Goal: Task Accomplishment & Management: Manage account settings

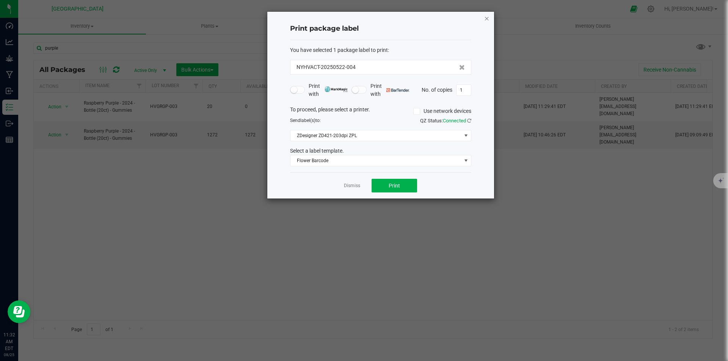
click at [487, 19] on icon "button" at bounding box center [486, 18] width 5 height 9
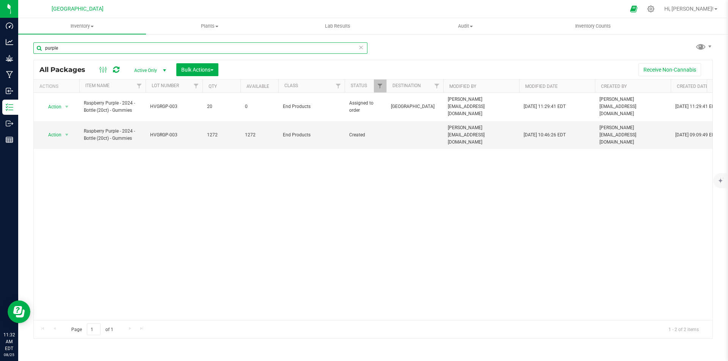
click at [112, 46] on input "purple" at bounding box center [200, 47] width 334 height 11
type input "p"
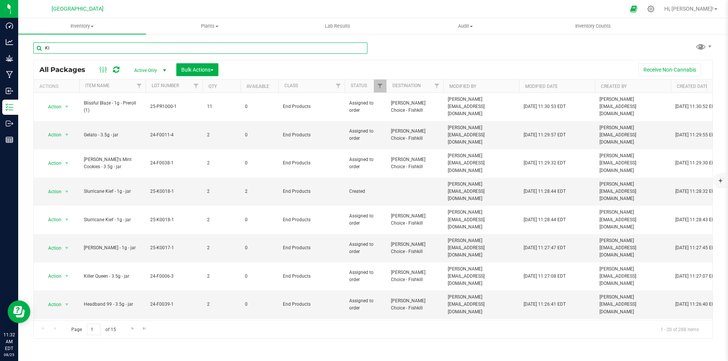
type input "K"
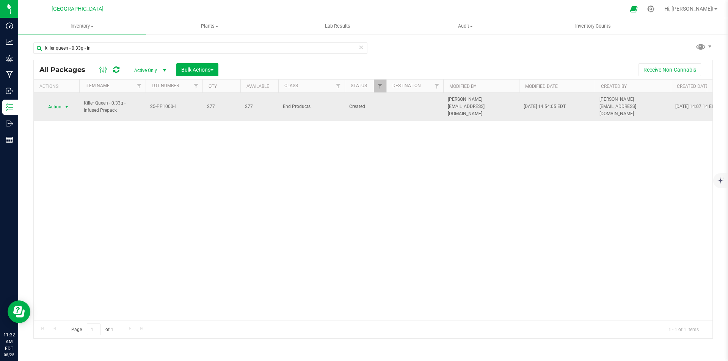
click at [42, 102] on span "Action" at bounding box center [51, 107] width 20 height 11
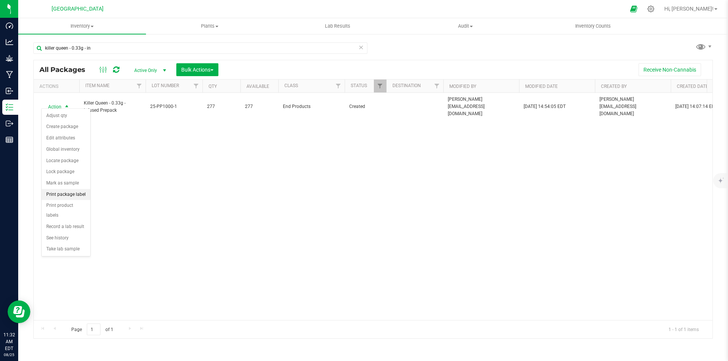
click at [77, 197] on li "Print package label" at bounding box center [66, 194] width 49 height 11
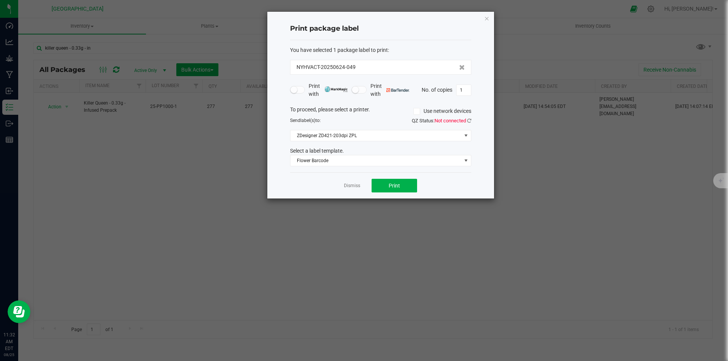
click at [467, 117] on div "QZ Status: Not connected" at bounding box center [429, 121] width 96 height 8
click at [467, 119] on icon at bounding box center [469, 120] width 4 height 5
click at [391, 188] on span "Print" at bounding box center [393, 186] width 11 height 6
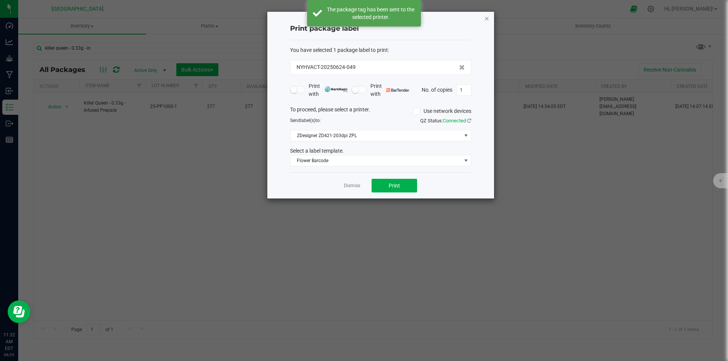
click at [485, 17] on icon "button" at bounding box center [486, 18] width 5 height 9
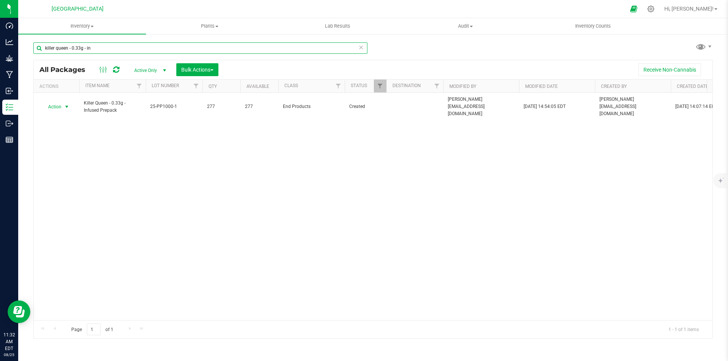
click at [100, 47] on input "killer queen - 0.33g - in" at bounding box center [200, 47] width 334 height 11
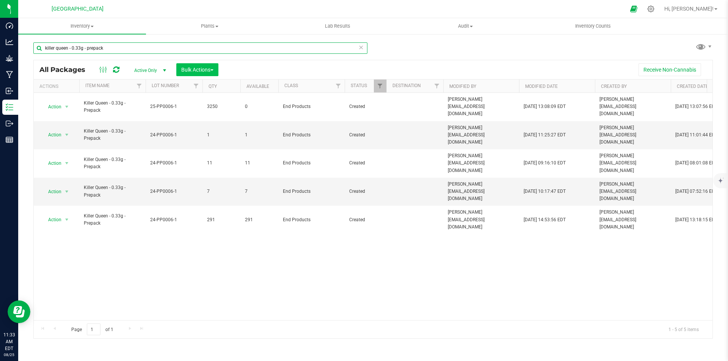
type input "killer queen - 0.33g - prepack"
click at [203, 64] on button "Bulk Actions" at bounding box center [197, 69] width 42 height 13
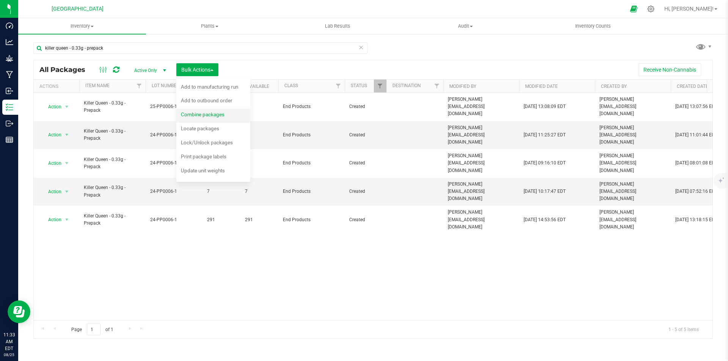
click at [207, 113] on span "Combine packages" at bounding box center [203, 114] width 44 height 6
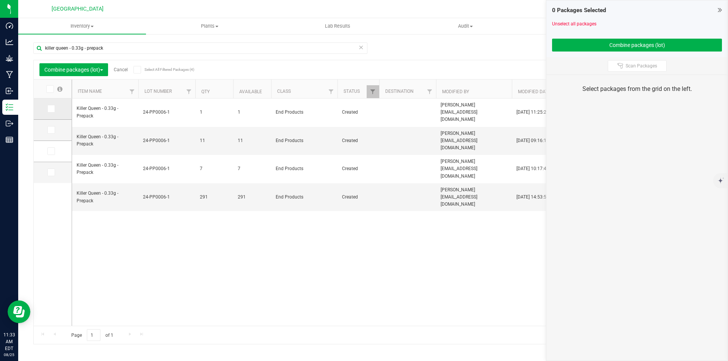
click at [50, 105] on span at bounding box center [51, 109] width 8 height 8
click at [0, 0] on input "checkbox" at bounding box center [0, 0] width 0 height 0
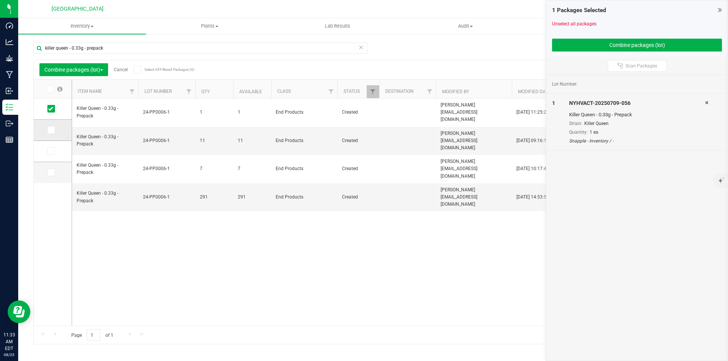
click at [53, 130] on icon at bounding box center [50, 130] width 5 height 0
click at [0, 0] on input "checkbox" at bounding box center [0, 0] width 0 height 0
click at [53, 151] on icon at bounding box center [50, 151] width 5 height 0
click at [0, 0] on input "checkbox" at bounding box center [0, 0] width 0 height 0
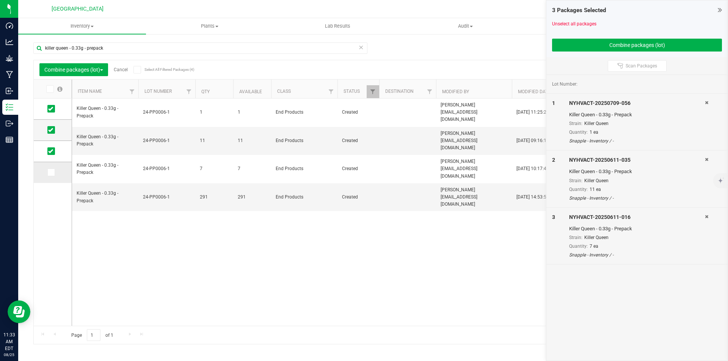
click at [52, 172] on icon at bounding box center [50, 172] width 5 height 0
click at [0, 0] on input "checkbox" at bounding box center [0, 0] width 0 height 0
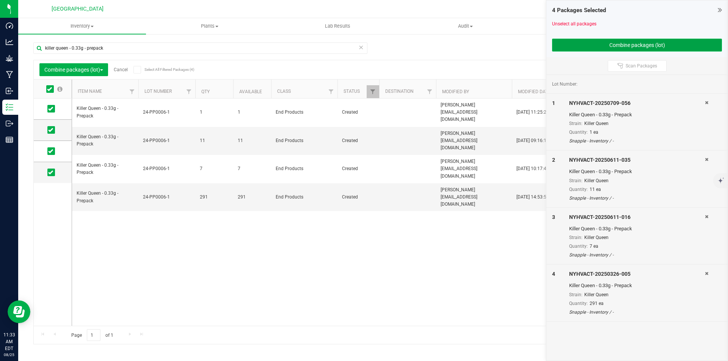
click at [610, 42] on button "Combine packages (lot)" at bounding box center [637, 45] width 170 height 13
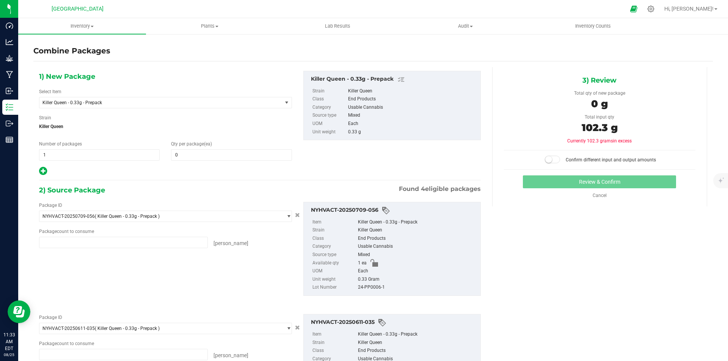
type input "1 ea"
type input "11 ea"
type input "7 ea"
type input "291 ea"
click at [175, 158] on span at bounding box center [231, 154] width 121 height 11
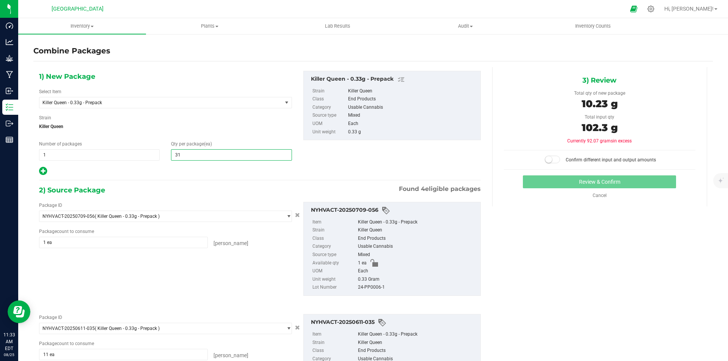
type input "310"
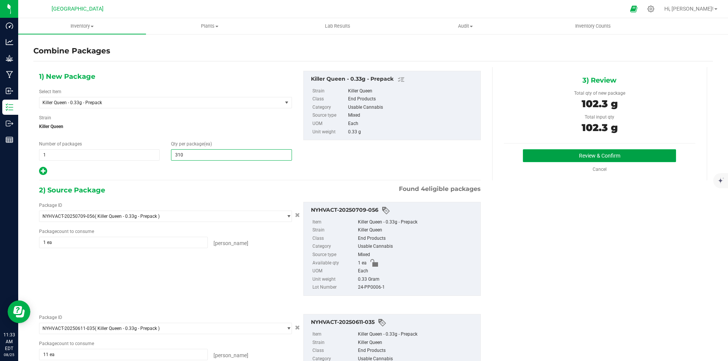
type input "310"
click at [598, 156] on button "Review & Confirm" at bounding box center [599, 155] width 153 height 13
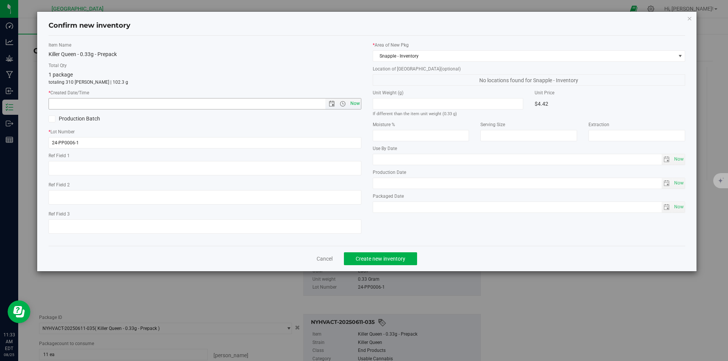
click at [356, 102] on span "Now" at bounding box center [354, 103] width 13 height 11
type input "8/25/2025 11:33 AM"
click at [395, 260] on span "Create new inventory" at bounding box center [381, 259] width 50 height 6
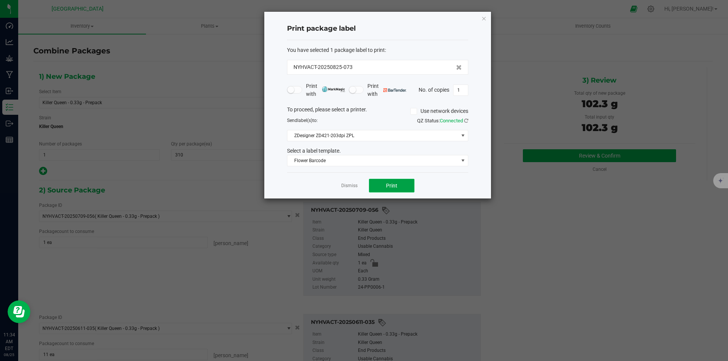
click at [386, 189] on button "Print" at bounding box center [391, 186] width 45 height 14
click at [483, 16] on icon "button" at bounding box center [483, 18] width 5 height 9
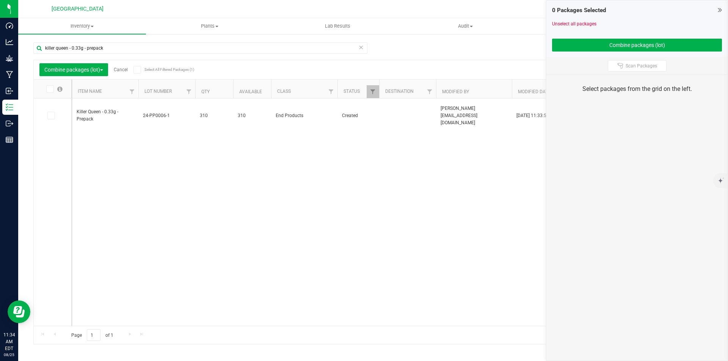
click at [124, 70] on link "Cancel" at bounding box center [121, 69] width 14 height 5
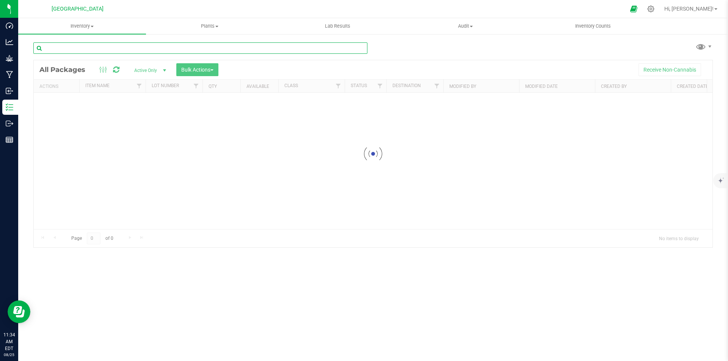
click at [147, 52] on input "text" at bounding box center [200, 47] width 334 height 11
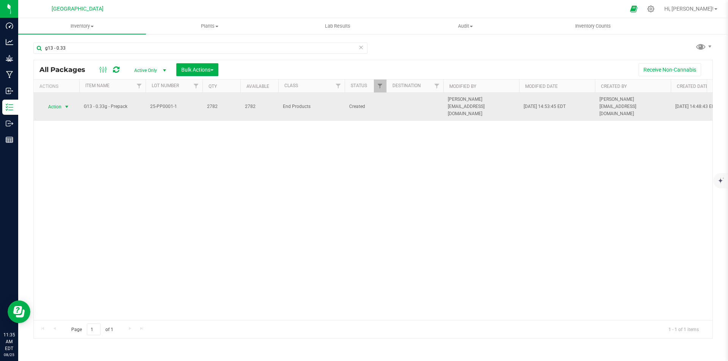
click at [59, 105] on span "Action" at bounding box center [51, 107] width 20 height 11
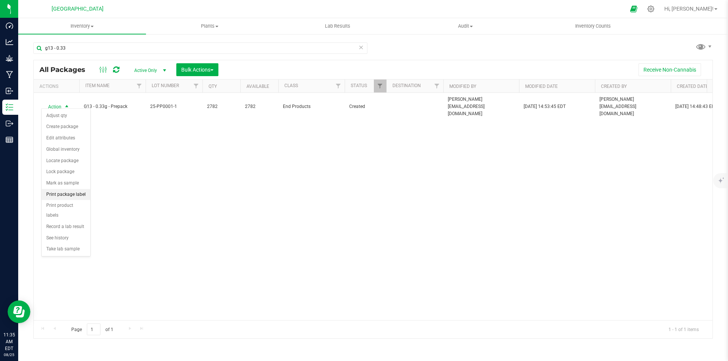
click at [72, 195] on li "Print package label" at bounding box center [66, 194] width 49 height 11
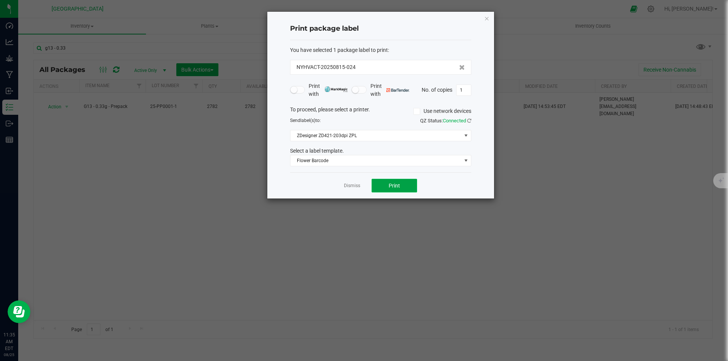
click at [404, 186] on button "Print" at bounding box center [393, 186] width 45 height 14
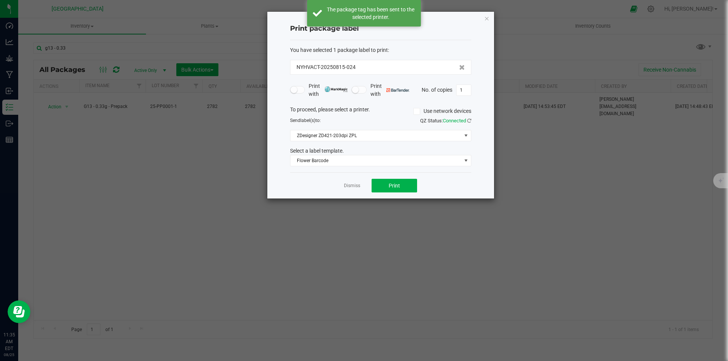
click at [486, 17] on icon "button" at bounding box center [486, 18] width 5 height 9
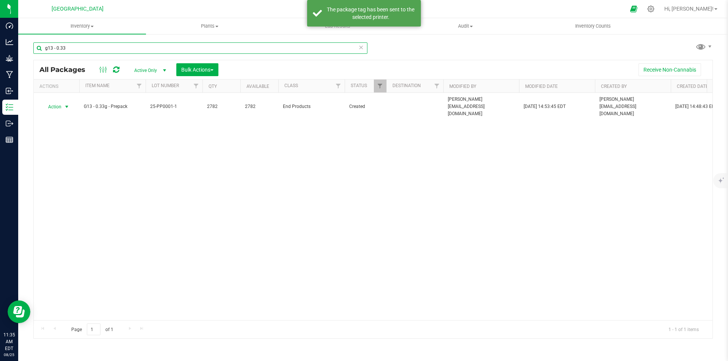
click at [108, 47] on input "g13 - 0.33" at bounding box center [200, 47] width 334 height 11
type input "g"
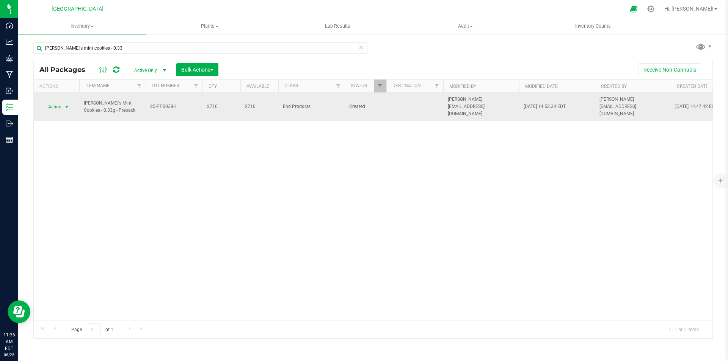
click at [58, 105] on span "Action" at bounding box center [51, 107] width 20 height 11
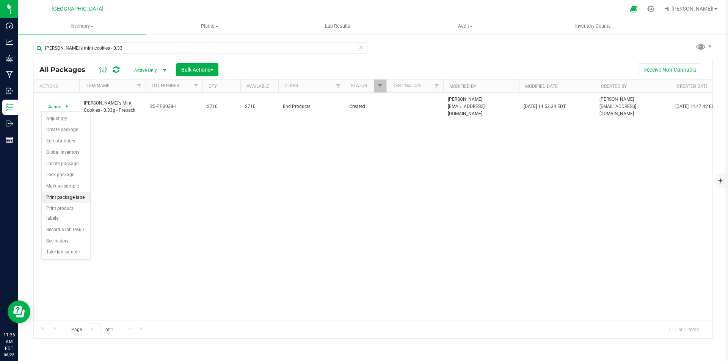
click at [72, 198] on li "Print package label" at bounding box center [66, 197] width 49 height 11
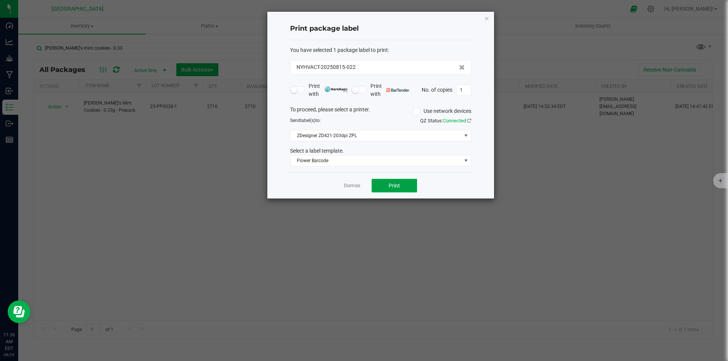
click at [416, 182] on button "Print" at bounding box center [393, 186] width 45 height 14
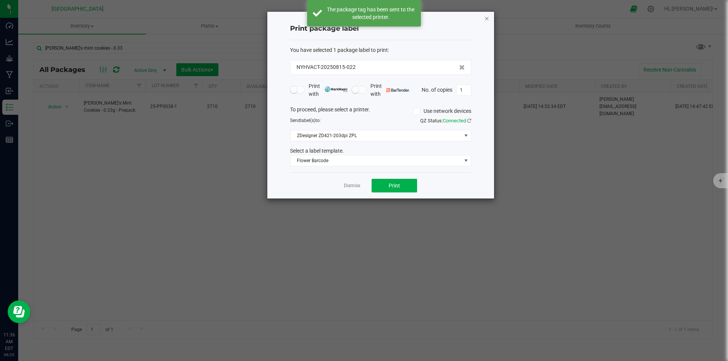
click at [487, 18] on icon "button" at bounding box center [486, 18] width 5 height 9
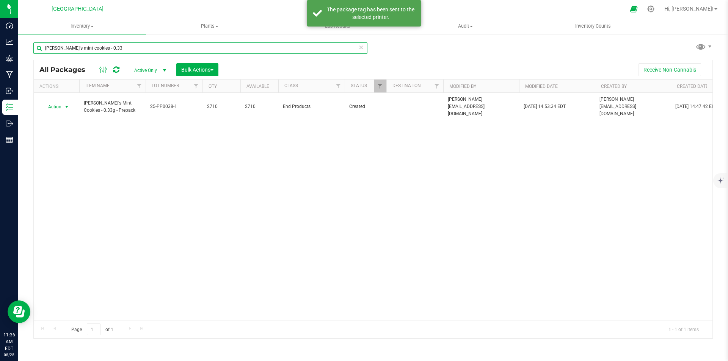
click at [159, 45] on input "cindy's mint cookies - 0.33" at bounding box center [200, 47] width 334 height 11
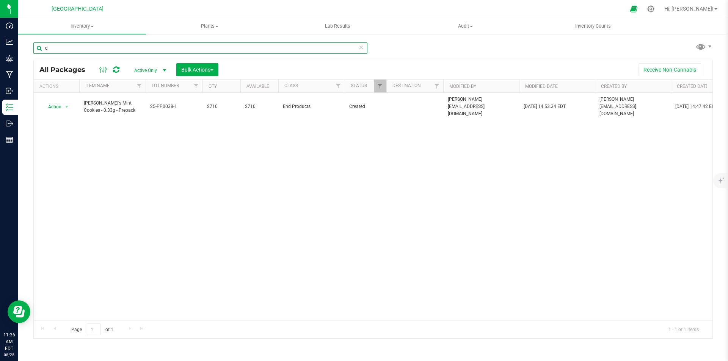
type input "c"
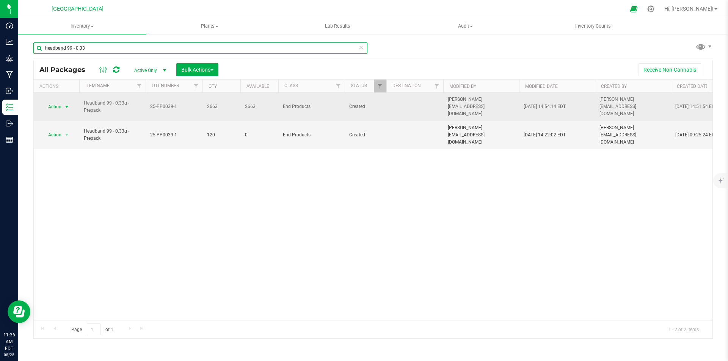
type input "headband 99 - 0.33"
click at [51, 102] on span "Action" at bounding box center [51, 107] width 20 height 11
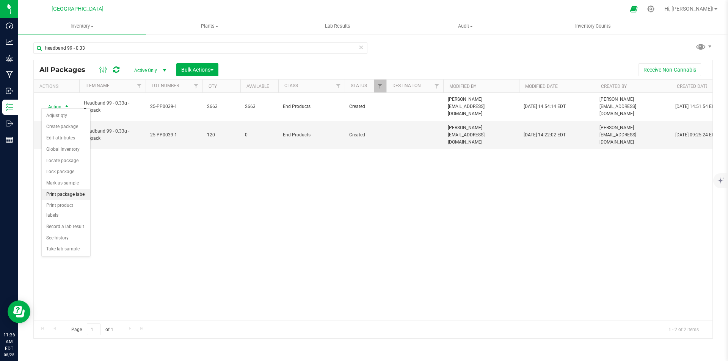
click at [65, 196] on li "Print package label" at bounding box center [66, 194] width 49 height 11
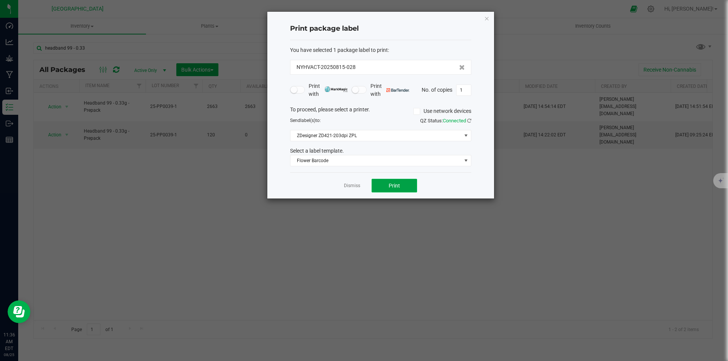
click at [403, 188] on button "Print" at bounding box center [393, 186] width 45 height 14
click at [487, 22] on icon "button" at bounding box center [486, 18] width 5 height 9
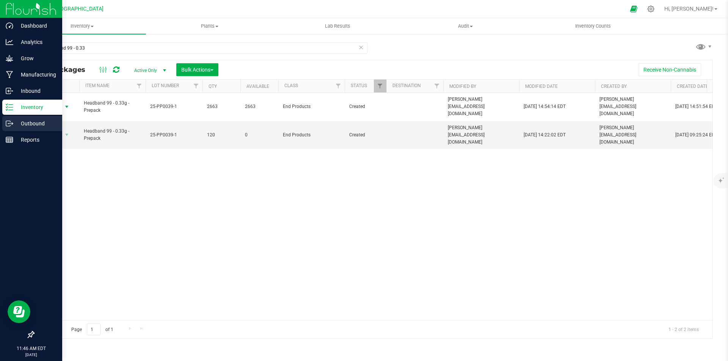
click at [30, 122] on p "Outbound" at bounding box center [35, 123] width 45 height 9
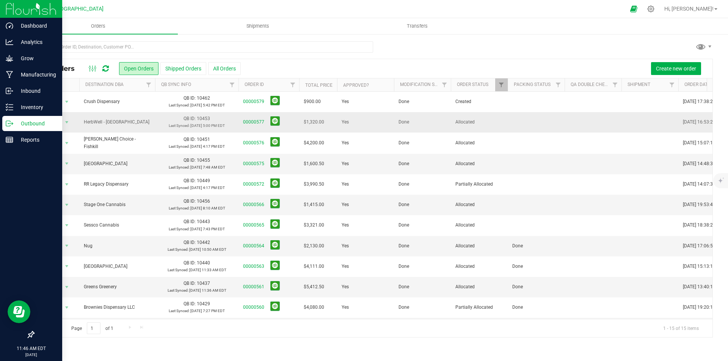
click at [531, 120] on td at bounding box center [535, 122] width 57 height 20
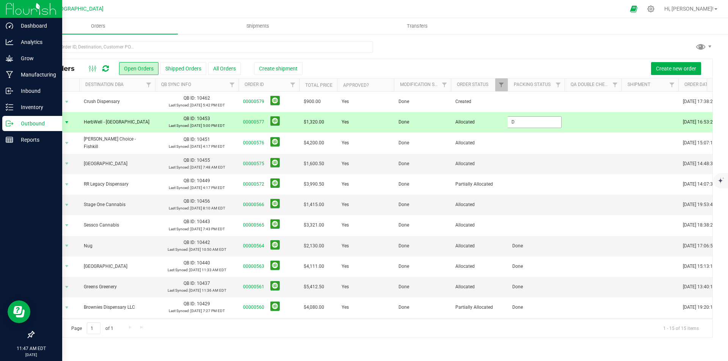
type input "Done"
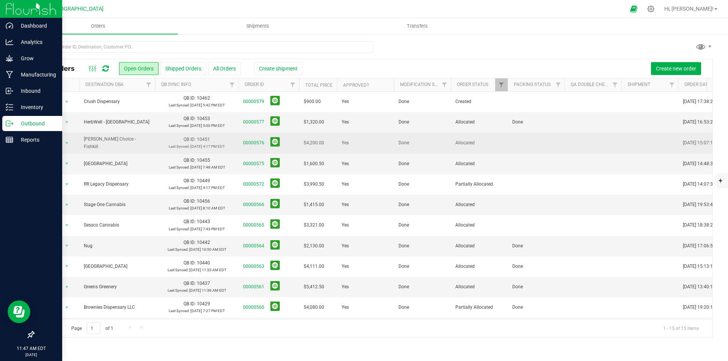
click at [522, 138] on td at bounding box center [535, 143] width 57 height 21
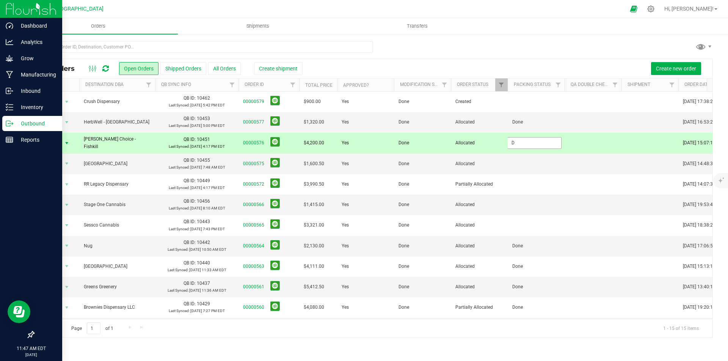
type input "Done"
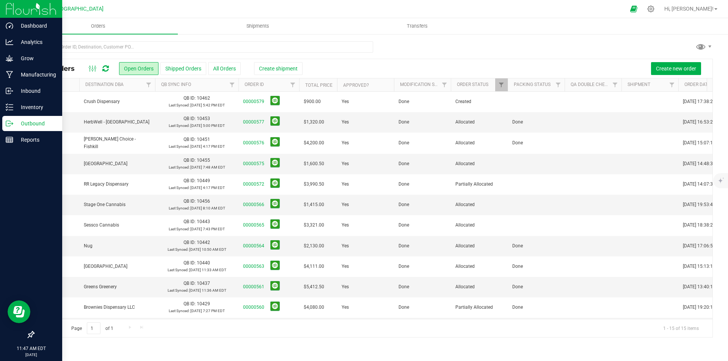
click at [519, 161] on td at bounding box center [535, 164] width 57 height 20
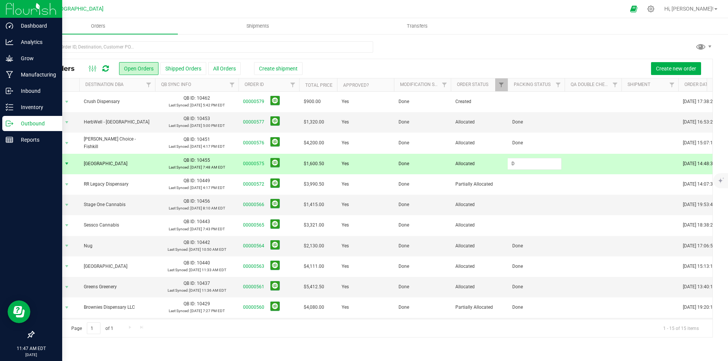
type input "Done"
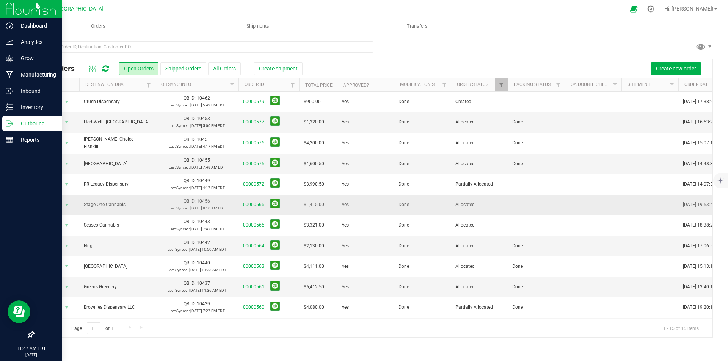
click at [520, 205] on td at bounding box center [535, 205] width 57 height 20
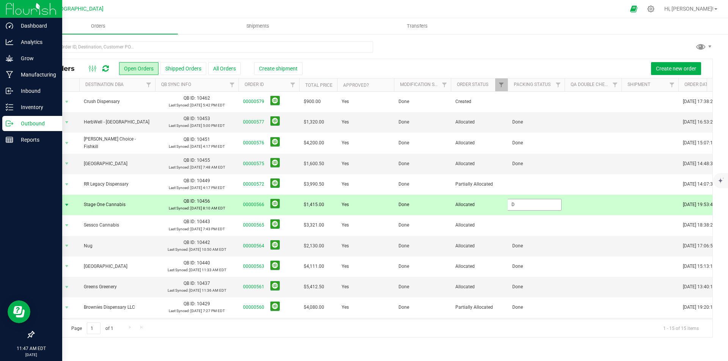
type input "Done"
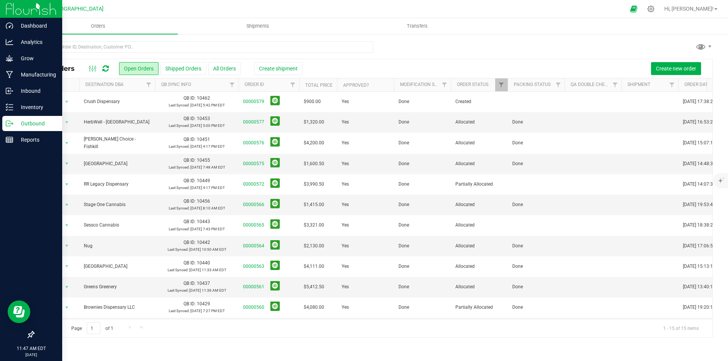
click at [517, 226] on td at bounding box center [535, 225] width 57 height 20
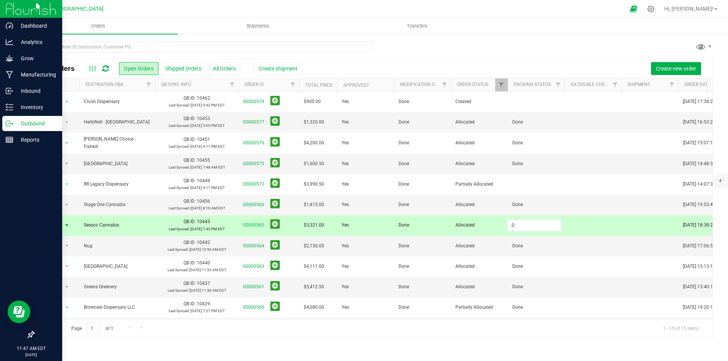
type input "Done"
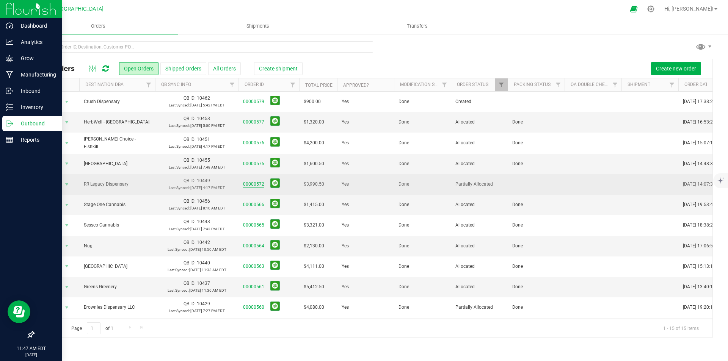
click at [247, 183] on link "00000572" at bounding box center [253, 184] width 21 height 7
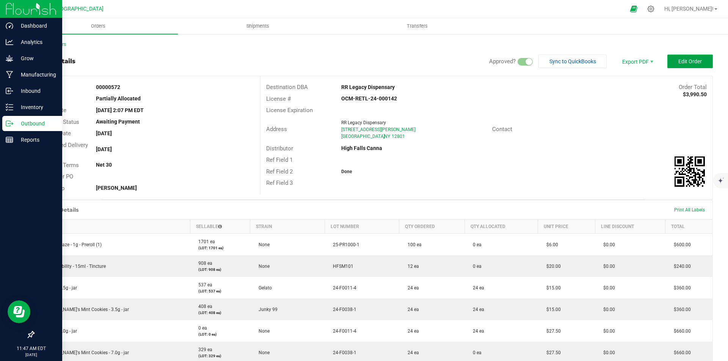
click at [698, 60] on button "Edit Order" at bounding box center [689, 62] width 45 height 14
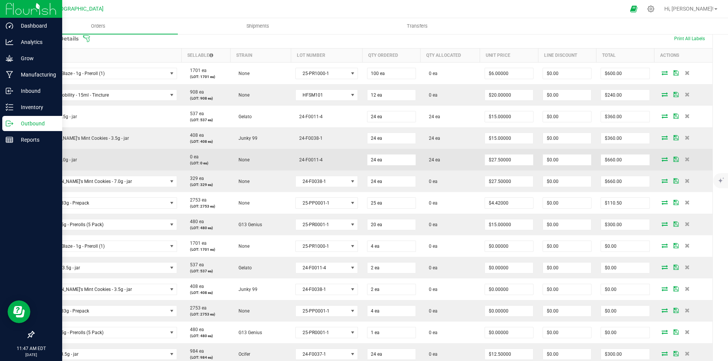
scroll to position [152, 0]
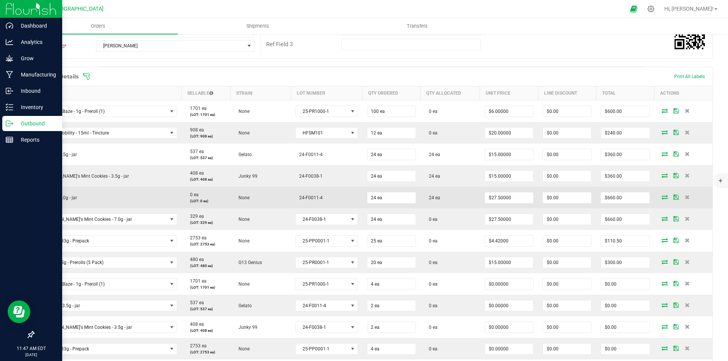
click at [661, 196] on icon at bounding box center [664, 197] width 6 height 5
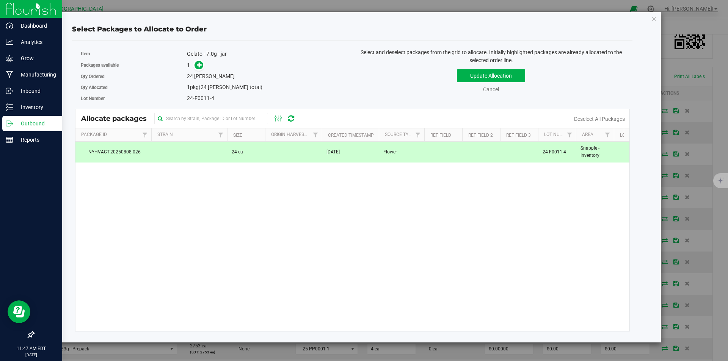
click at [316, 147] on td at bounding box center [293, 152] width 57 height 20
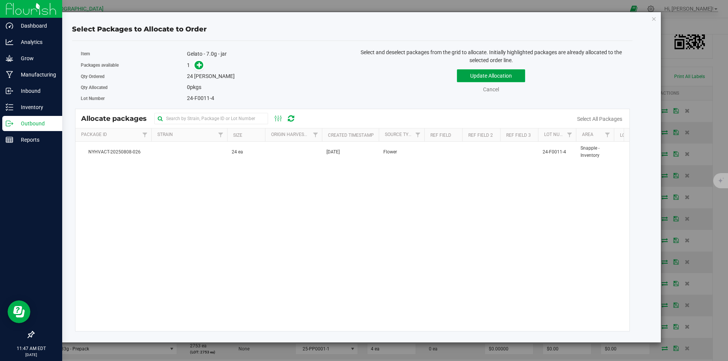
click at [495, 77] on button "Update Allocation" at bounding box center [491, 75] width 68 height 13
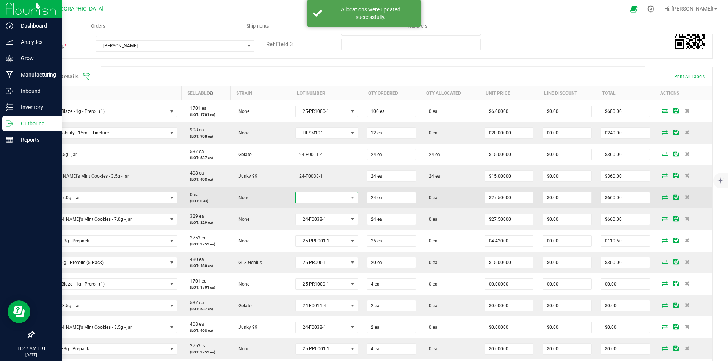
click at [323, 198] on span at bounding box center [322, 198] width 52 height 11
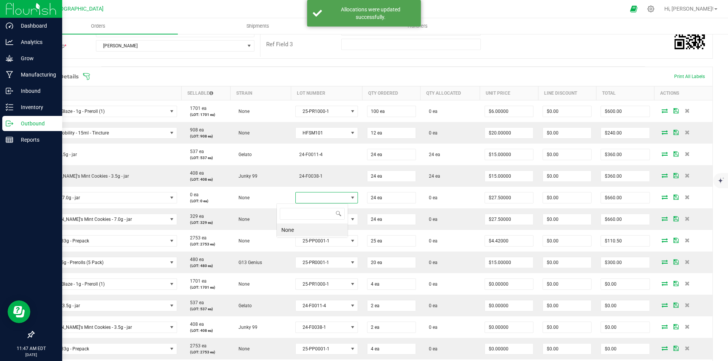
scroll to position [11, 64]
click at [304, 228] on li "None" at bounding box center [312, 230] width 71 height 13
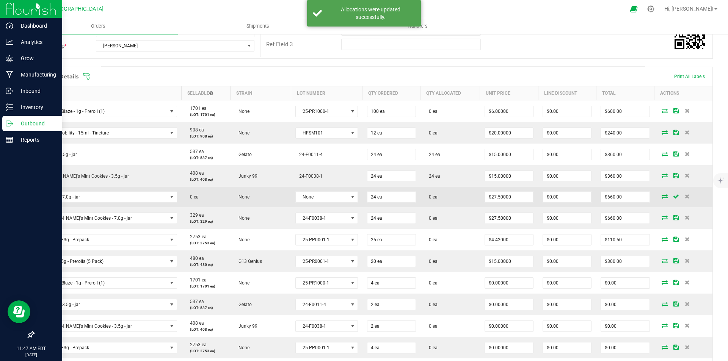
click at [661, 196] on icon at bounding box center [664, 196] width 6 height 5
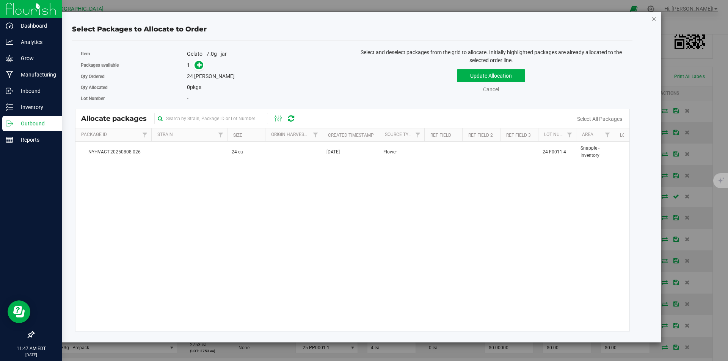
click at [656, 16] on icon "button" at bounding box center [653, 18] width 5 height 9
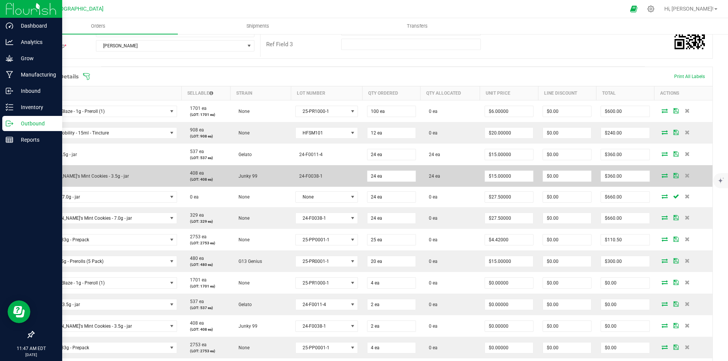
click at [661, 177] on icon at bounding box center [664, 175] width 6 height 5
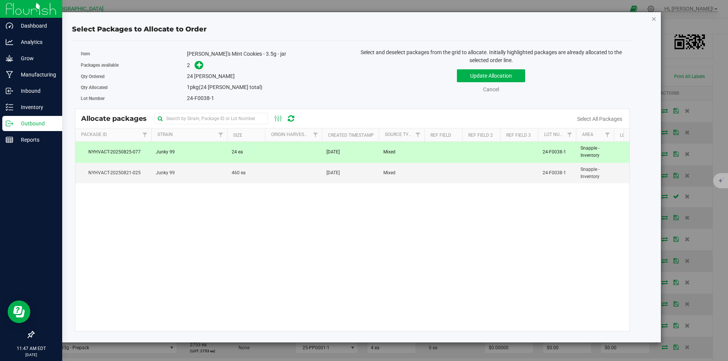
click at [652, 19] on icon "button" at bounding box center [653, 18] width 5 height 9
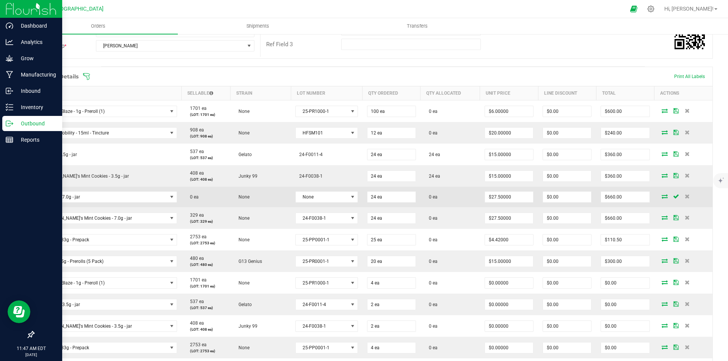
click at [661, 195] on icon at bounding box center [664, 196] width 6 height 5
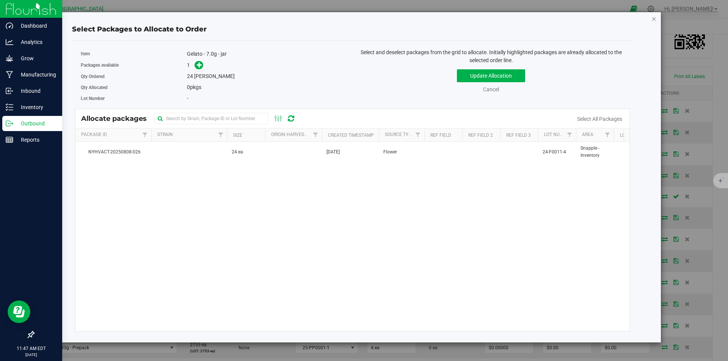
click at [654, 16] on icon "button" at bounding box center [653, 18] width 5 height 9
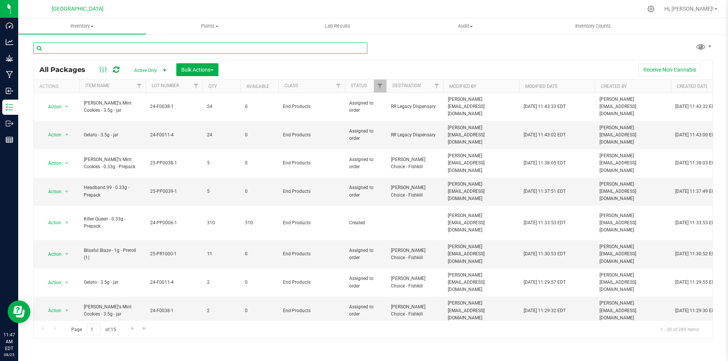
click at [90, 44] on input "text" at bounding box center [200, 47] width 334 height 11
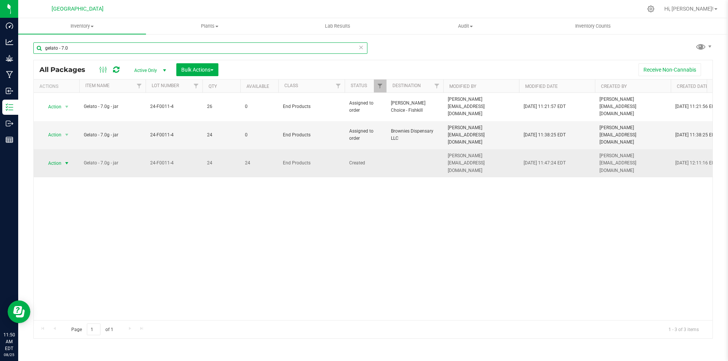
type input "gelato - 7.0"
click at [67, 160] on span "select" at bounding box center [67, 163] width 6 height 6
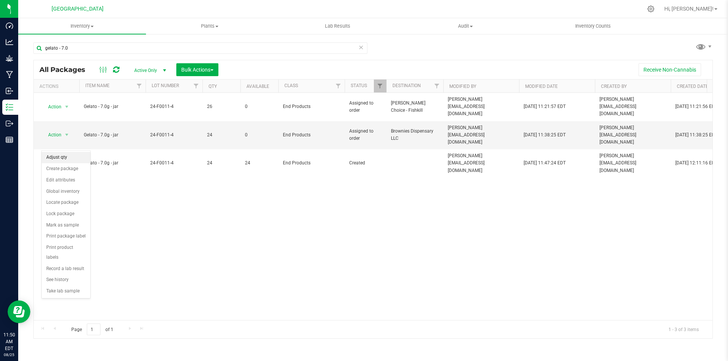
click at [73, 157] on li "Adjust qty" at bounding box center [66, 157] width 49 height 11
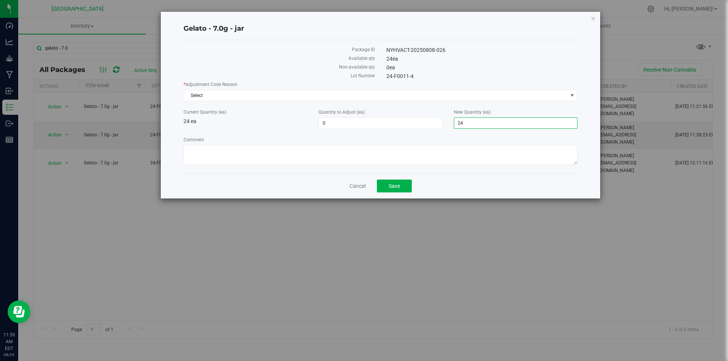
click at [487, 124] on span "24 24" at bounding box center [516, 122] width 124 height 11
type input "2"
type input "47"
type input "23"
type input "47"
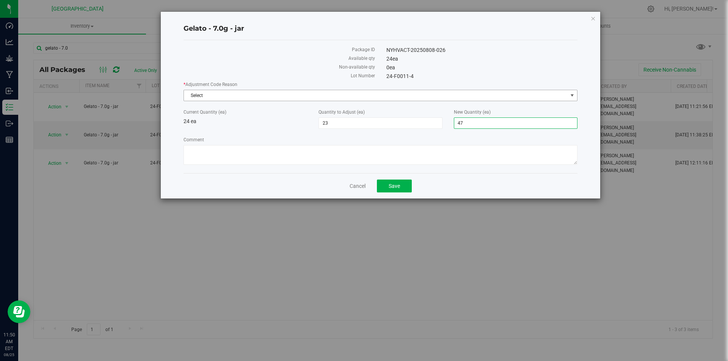
click at [345, 94] on span "Select" at bounding box center [376, 95] width 384 height 11
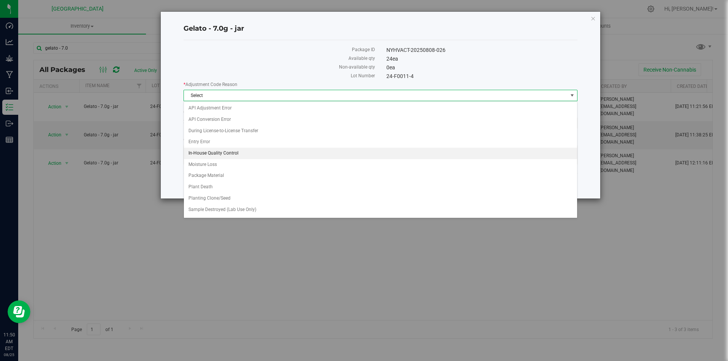
click at [255, 153] on li "In-House Quality Control" at bounding box center [380, 153] width 393 height 11
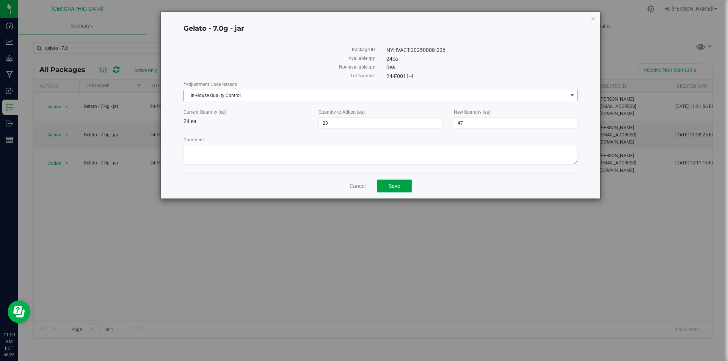
click at [394, 183] on span "Save" at bounding box center [393, 186] width 11 height 6
